Goal: Information Seeking & Learning: Learn about a topic

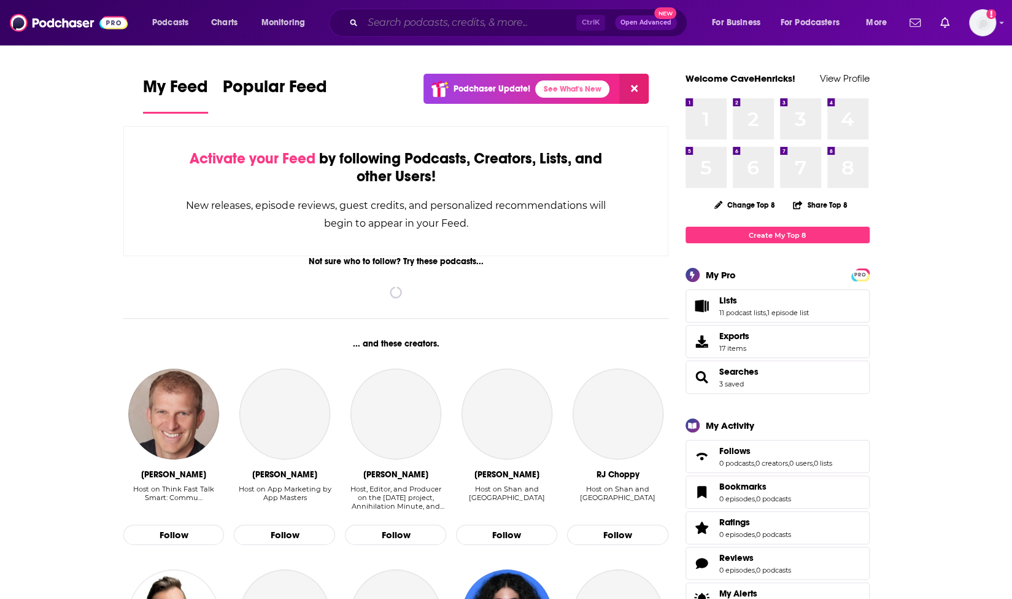
click at [454, 25] on input "Search podcasts, credits, & more..." at bounding box center [470, 23] width 214 height 20
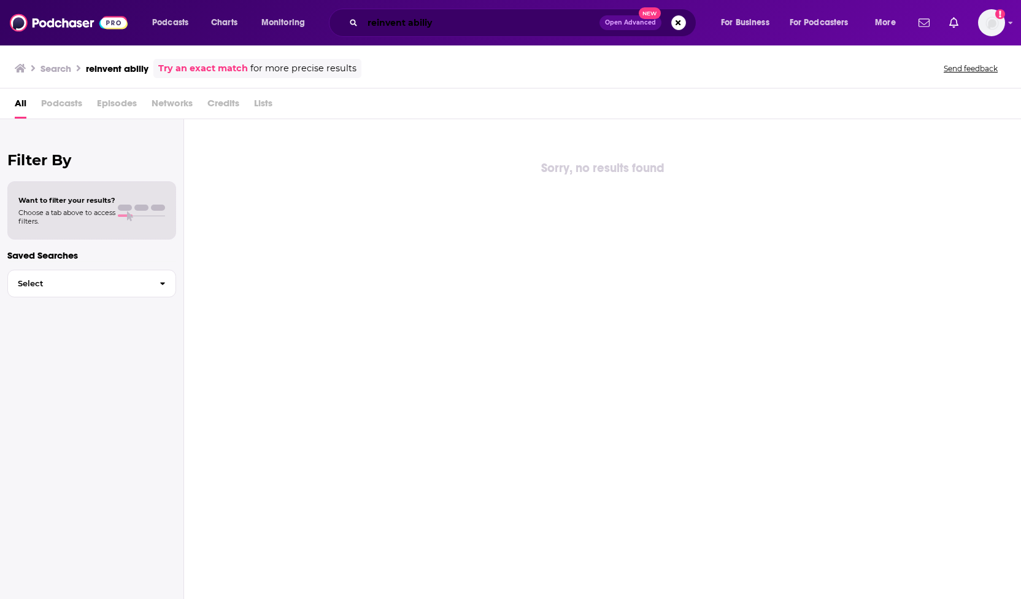
click at [454, 25] on input "reinvent abiliy" at bounding box center [481, 23] width 237 height 20
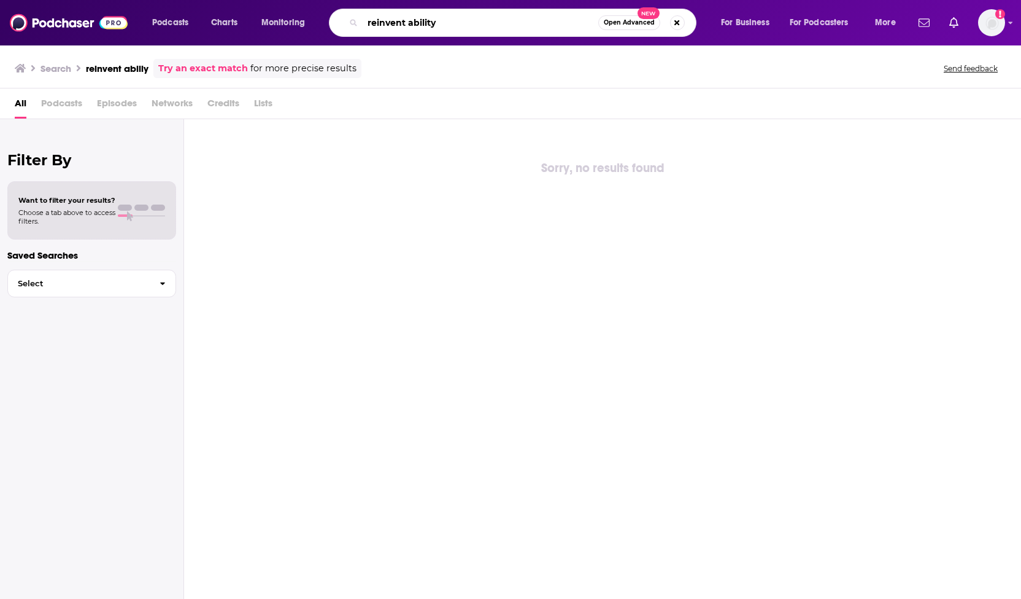
type input "reinvent ability"
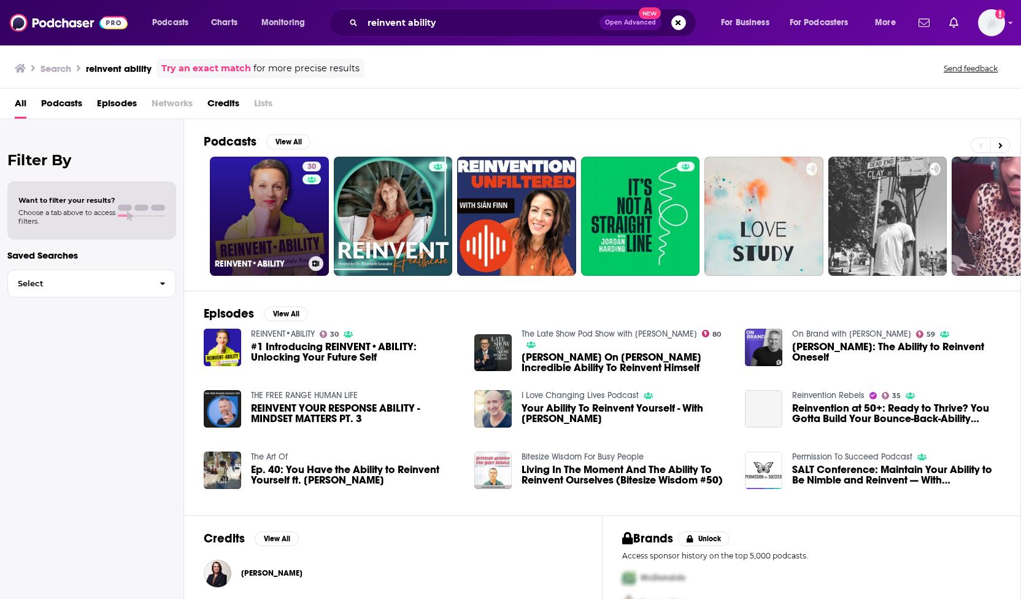
click at [295, 208] on link "30 REINVENT•ABILITY" at bounding box center [269, 216] width 119 height 119
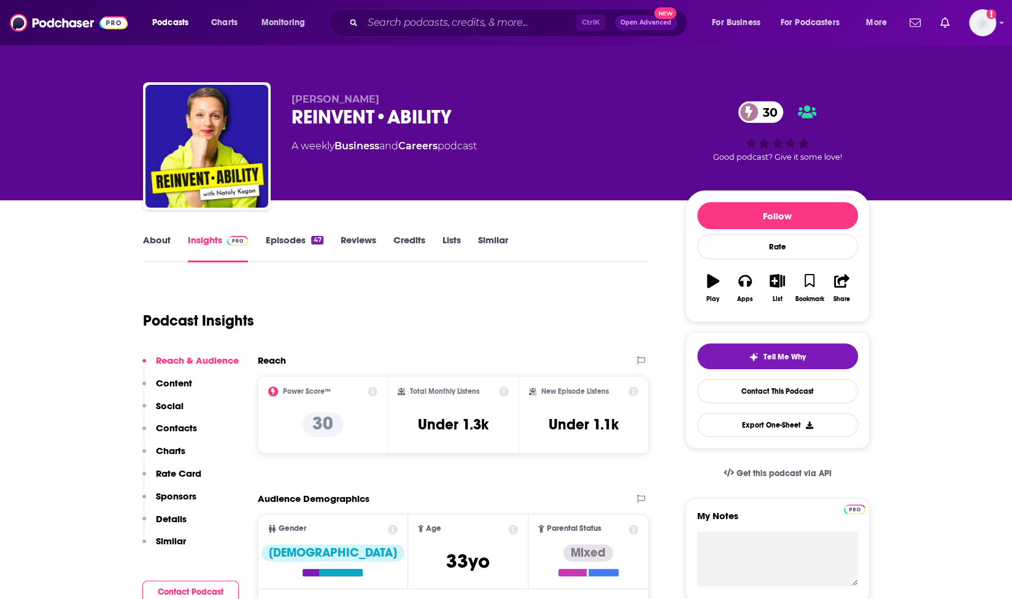
click at [165, 236] on link "About" at bounding box center [157, 248] width 28 height 28
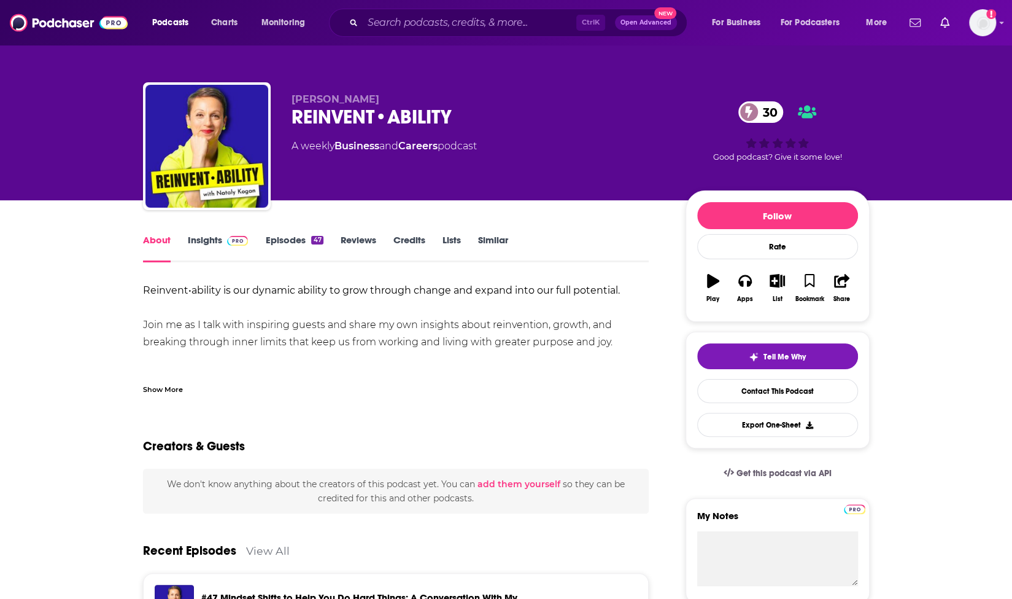
click at [172, 389] on div "Show More" at bounding box center [163, 388] width 40 height 12
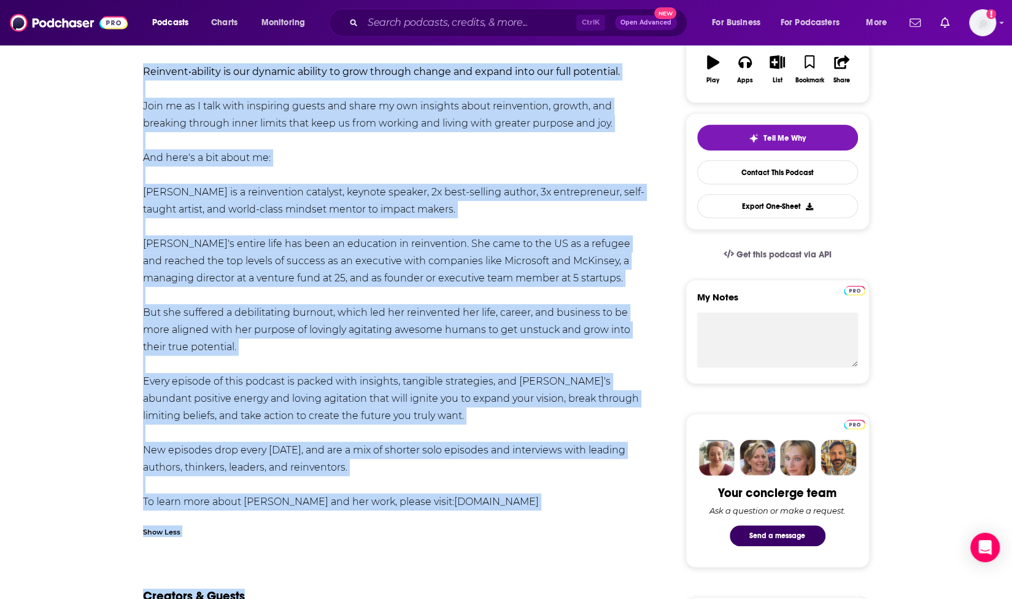
scroll to position [232, 0]
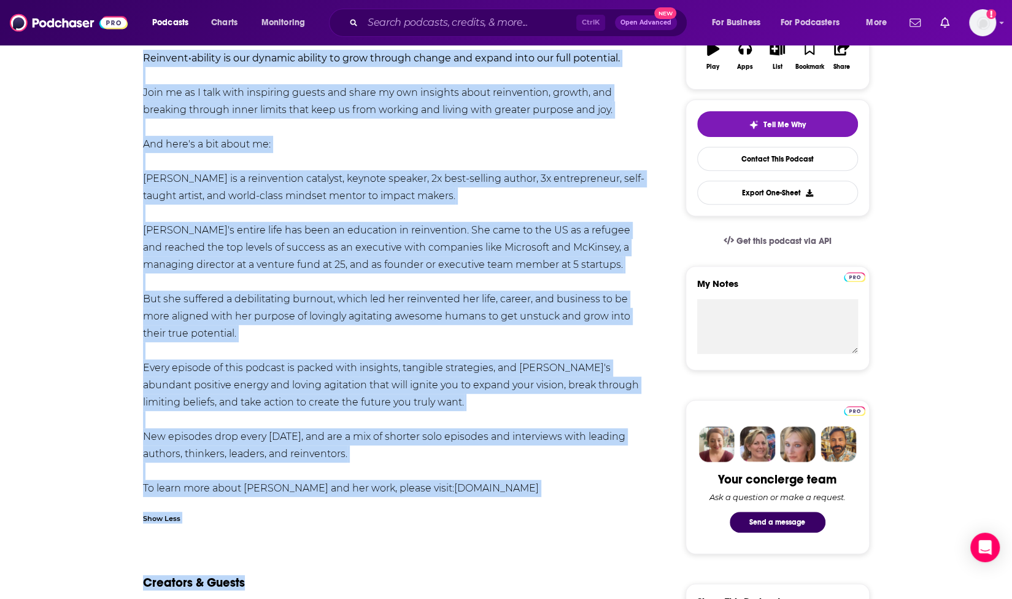
drag, startPoint x: 144, startPoint y: 288, endPoint x: 522, endPoint y: 490, distance: 428.5
click at [522, 490] on div "Reinvent•ability is our dynamic ability to grow through change and expand into …" at bounding box center [396, 273] width 506 height 447
copy div "Loremips•dolorsi am con adipisc elitsed do eius tempori utlabo etd magnaa enim …"
